Goal: Information Seeking & Learning: Learn about a topic

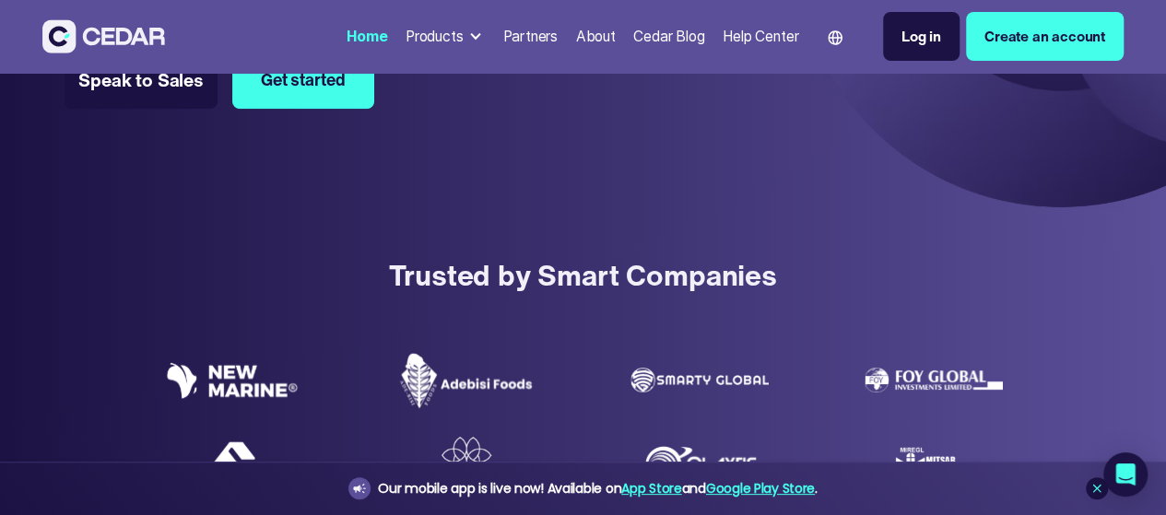
click at [397, 266] on div "Trusted by Smart Companies" at bounding box center [583, 274] width 1166 height 43
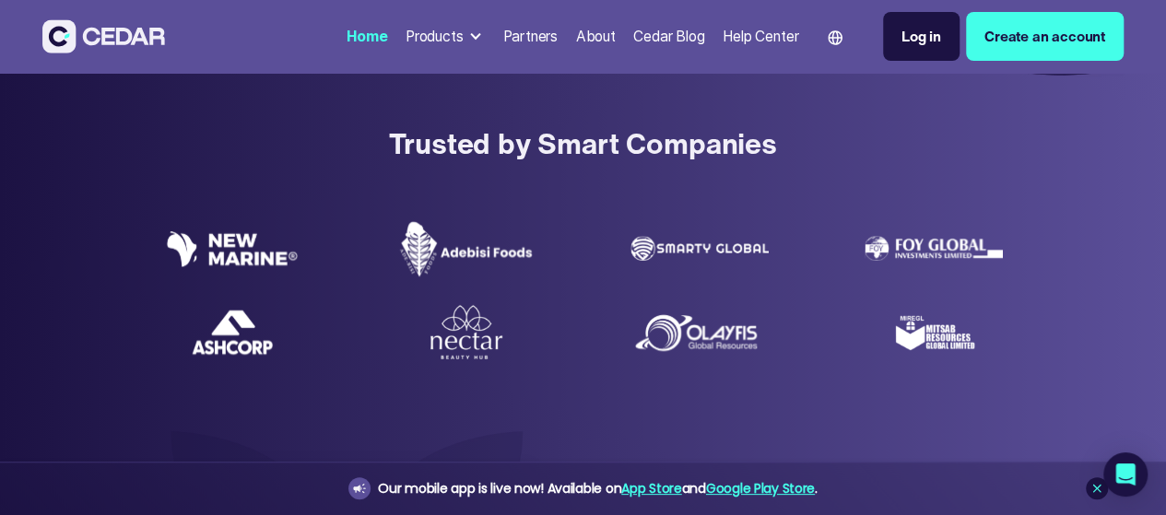
scroll to position [544, 0]
click at [1090, 488] on icon at bounding box center [1097, 488] width 15 height 15
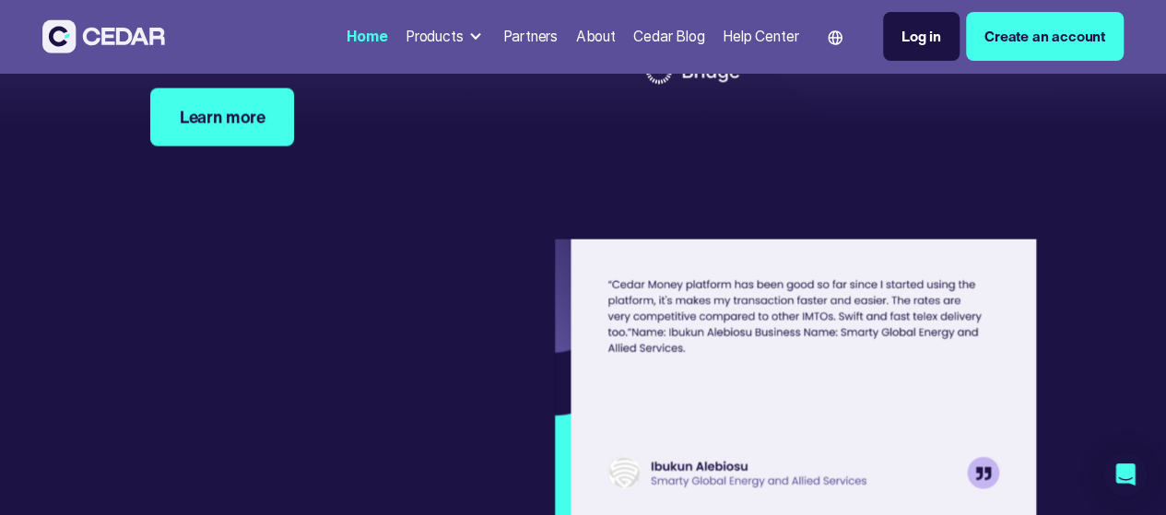
scroll to position [5372, 0]
drag, startPoint x: 240, startPoint y: 278, endPoint x: 507, endPoint y: 339, distance: 274.2
click at [507, 52] on div "Our partners are the backbone of our operations, providing invaluable support, …" at bounding box center [375, 11] width 451 height 81
click at [637, 96] on img at bounding box center [695, 70] width 116 height 51
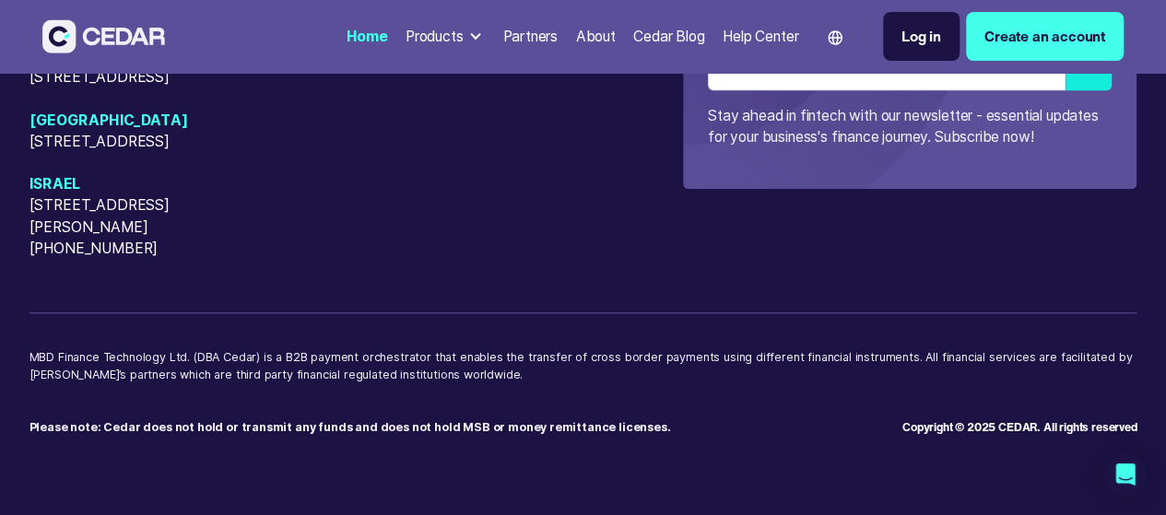
scroll to position [7724, 0]
click at [576, 44] on div "About" at bounding box center [596, 36] width 40 height 21
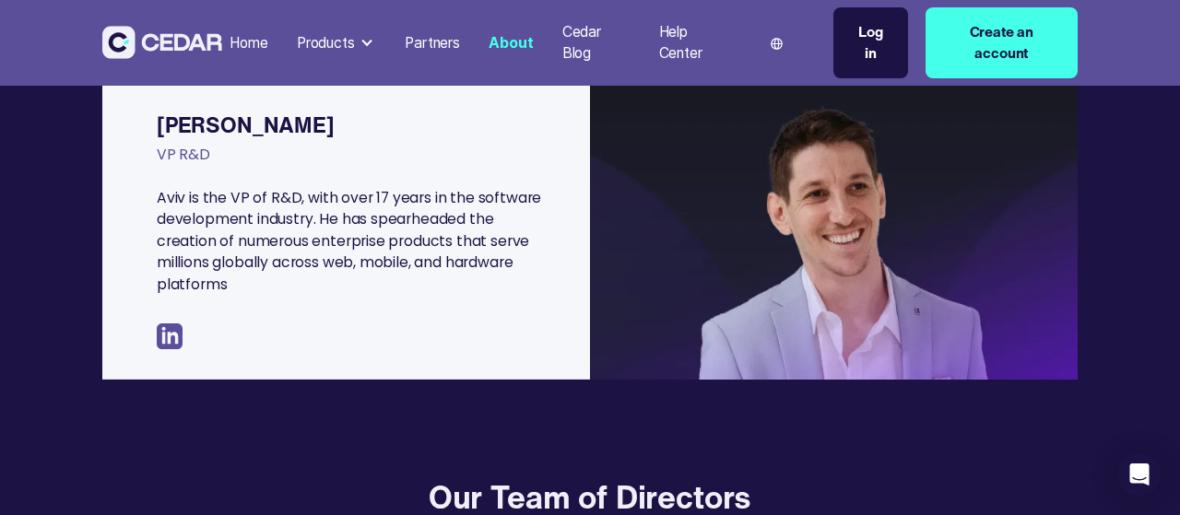
scroll to position [1346, 0]
